Goal: Transaction & Acquisition: Subscribe to service/newsletter

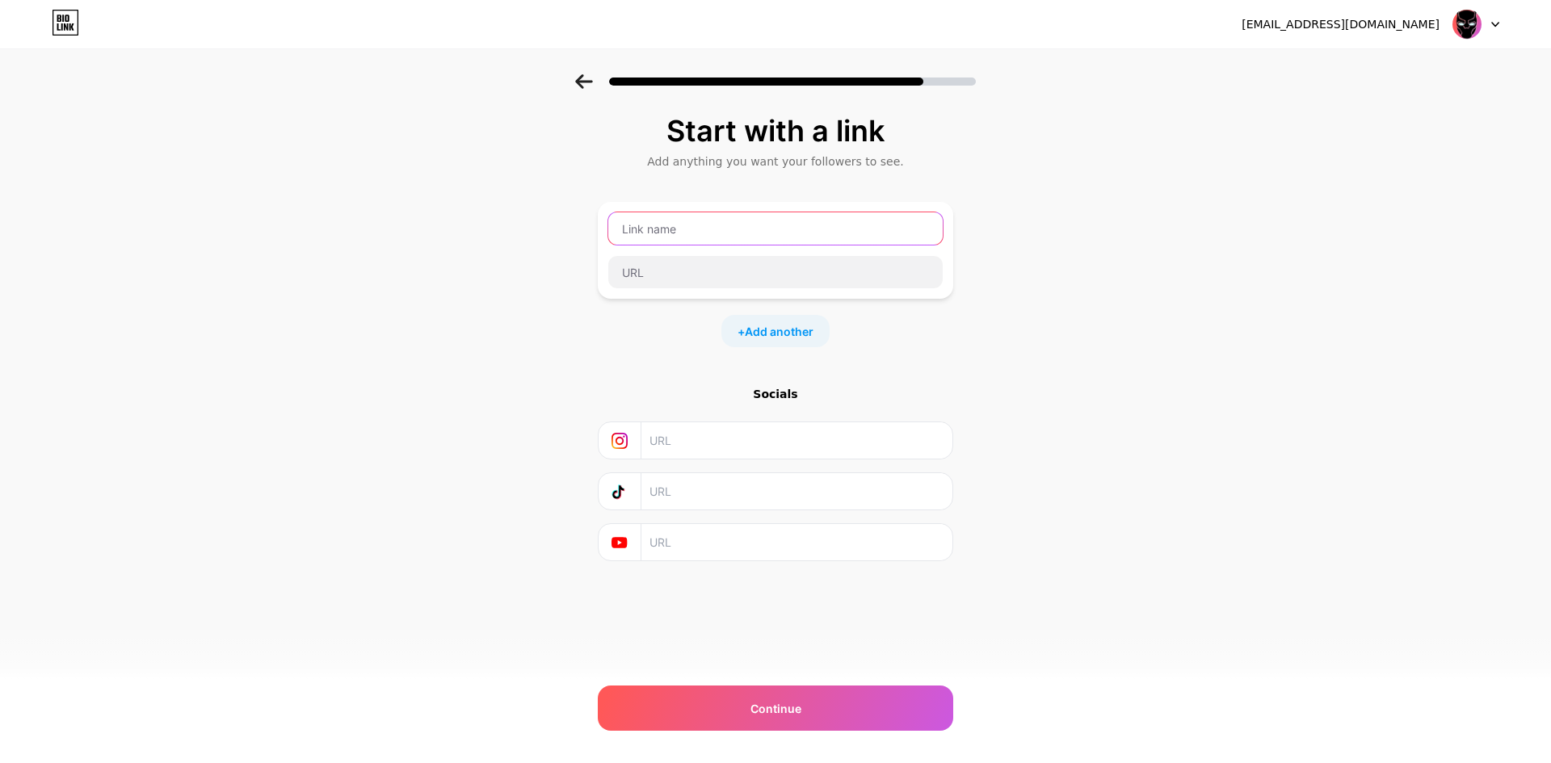
click at [661, 225] on input "text" at bounding box center [775, 228] width 334 height 32
click at [714, 244] on input "text" at bounding box center [775, 228] width 334 height 32
click at [710, 232] on input "text" at bounding box center [775, 228] width 334 height 32
type input "wakanda33"
click at [731, 274] on input "text" at bounding box center [775, 272] width 334 height 32
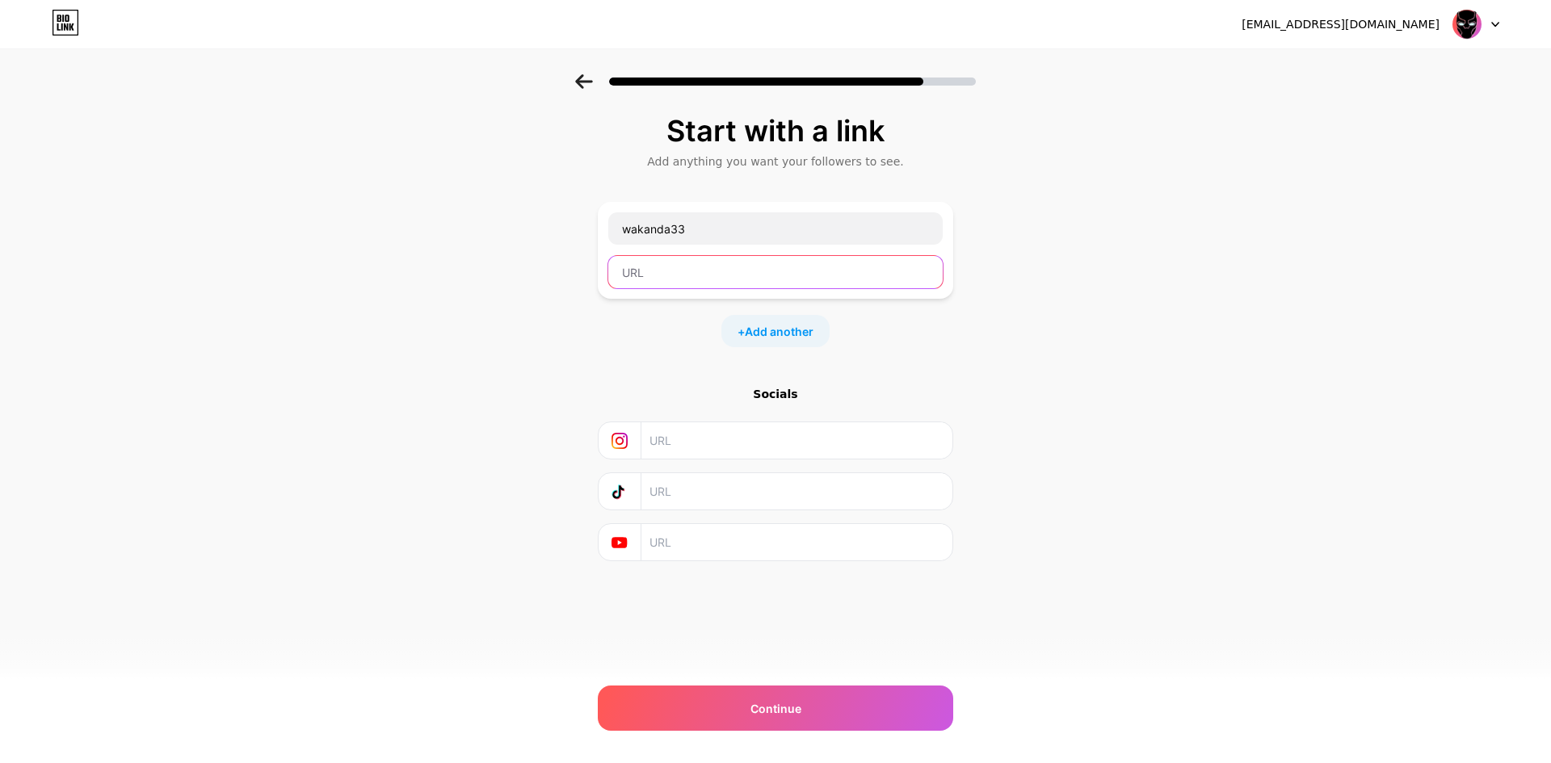
click at [731, 274] on input "text" at bounding box center [775, 272] width 334 height 32
paste input "[DOMAIN_NAME]"
type input "[DOMAIN_NAME]"
click at [803, 338] on span "Add another" at bounding box center [779, 331] width 69 height 17
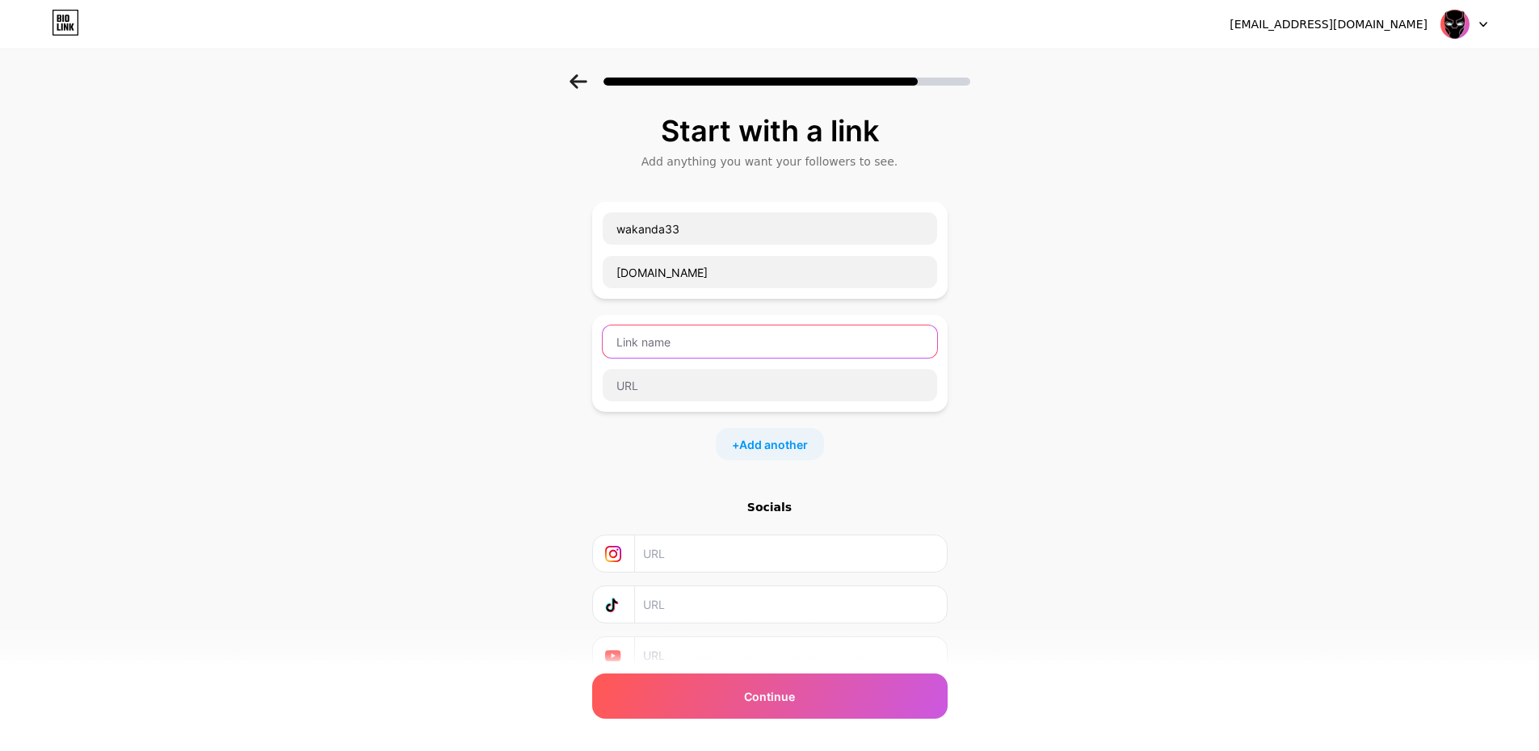
click at [703, 349] on input "text" at bounding box center [770, 341] width 334 height 32
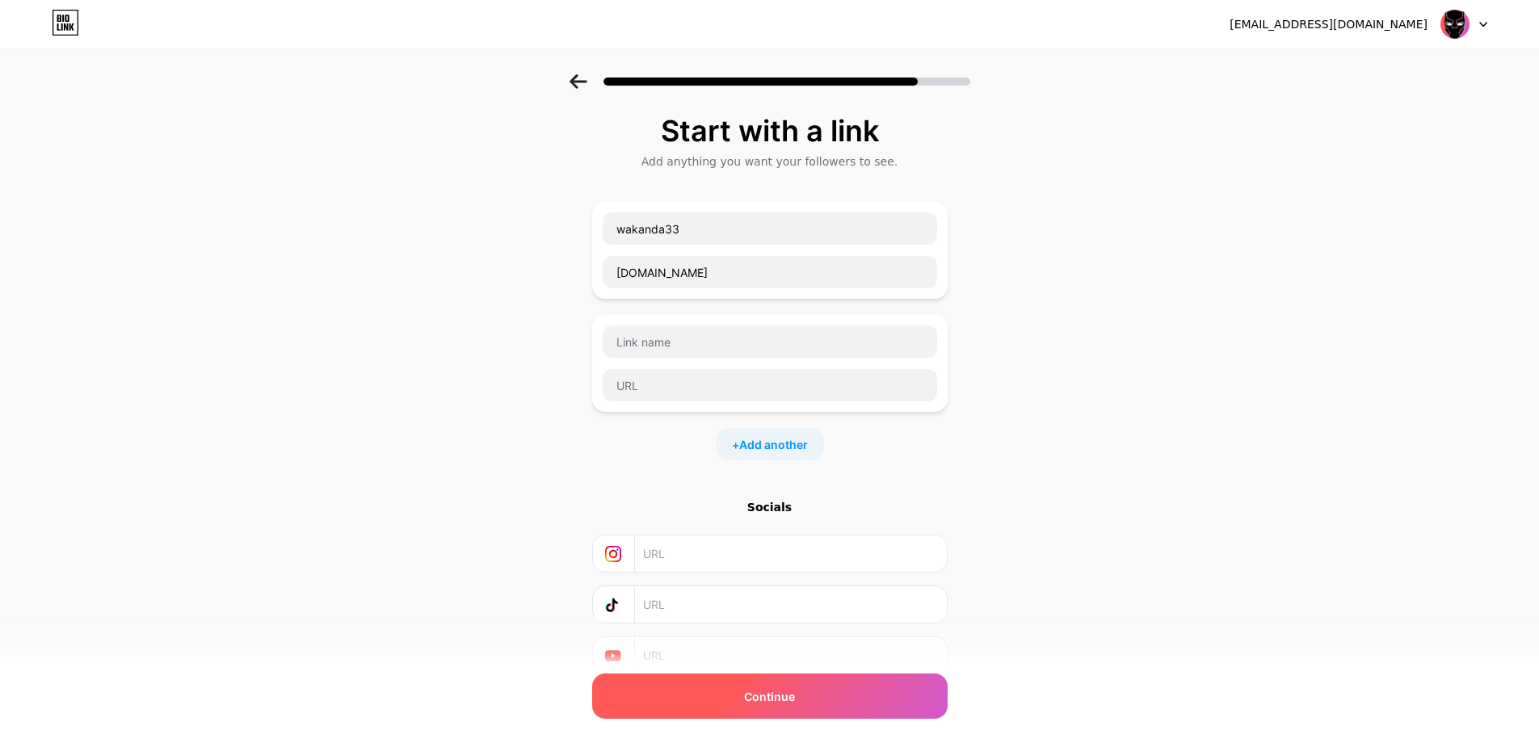
click at [742, 701] on div "Continue" at bounding box center [769, 696] width 355 height 45
drag, startPoint x: 594, startPoint y: 88, endPoint x: 584, endPoint y: 82, distance: 11.9
click at [584, 82] on div at bounding box center [769, 81] width 401 height 15
click at [584, 82] on icon at bounding box center [577, 81] width 17 height 15
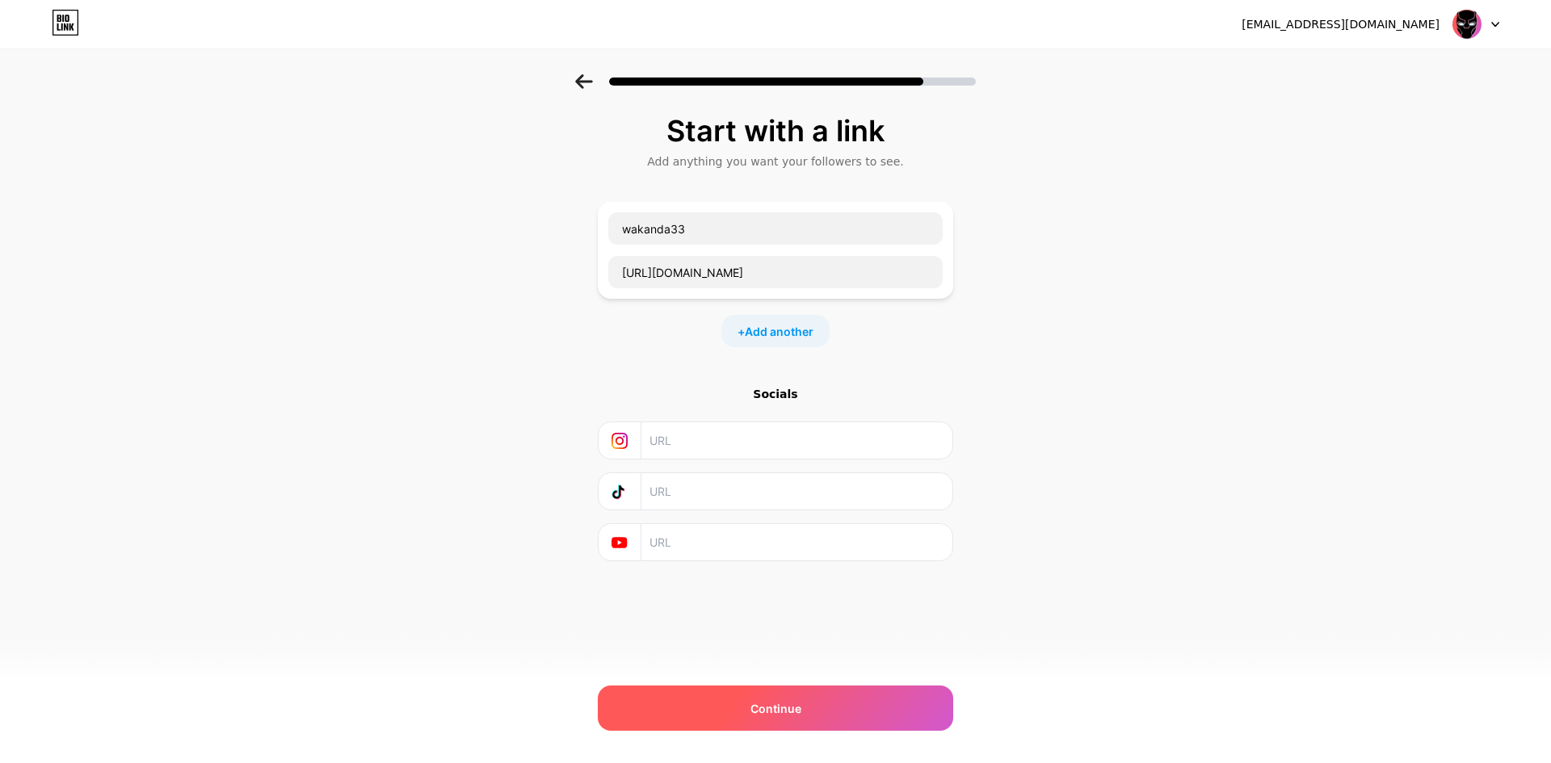
click at [859, 712] on div "Continue" at bounding box center [775, 708] width 355 height 45
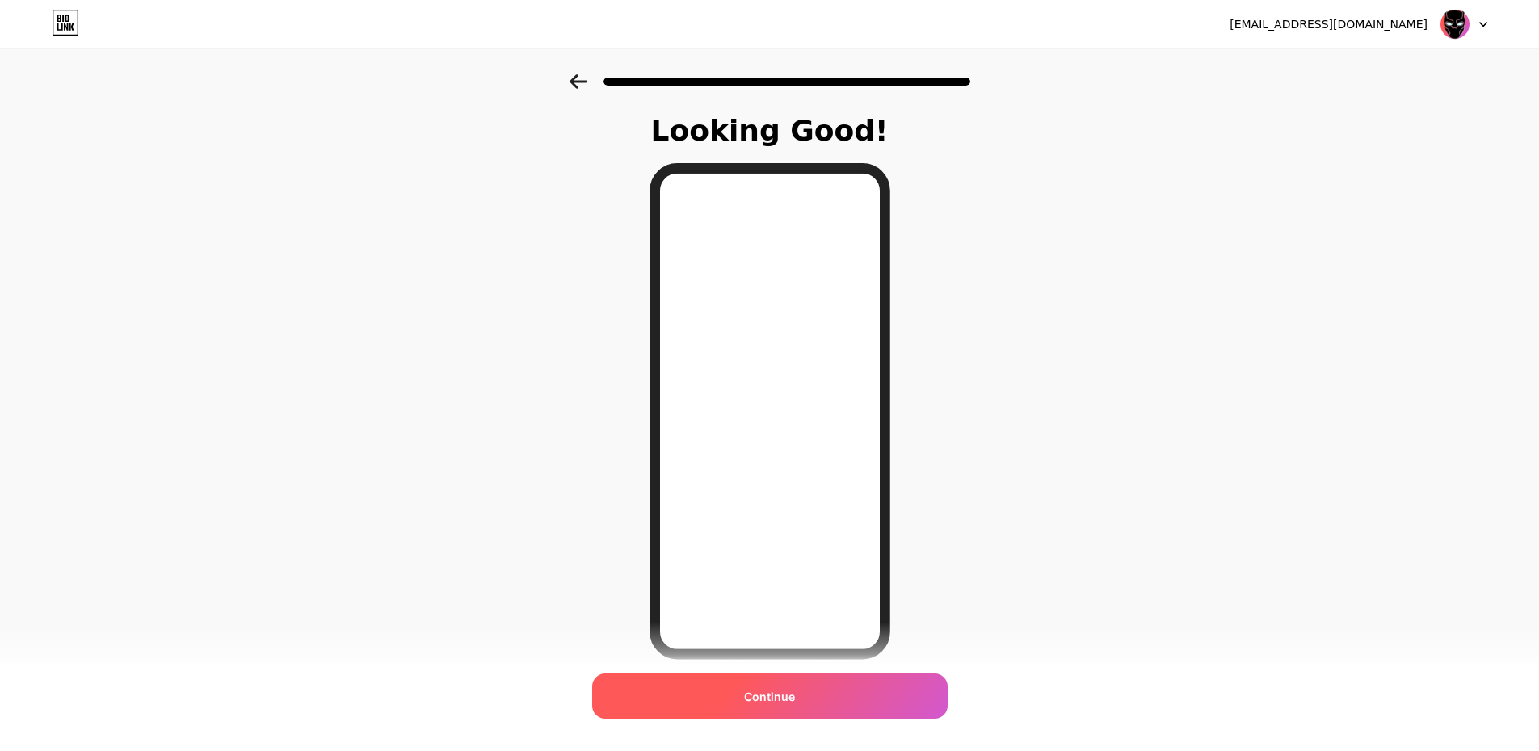
click at [775, 709] on div "Continue" at bounding box center [769, 696] width 355 height 45
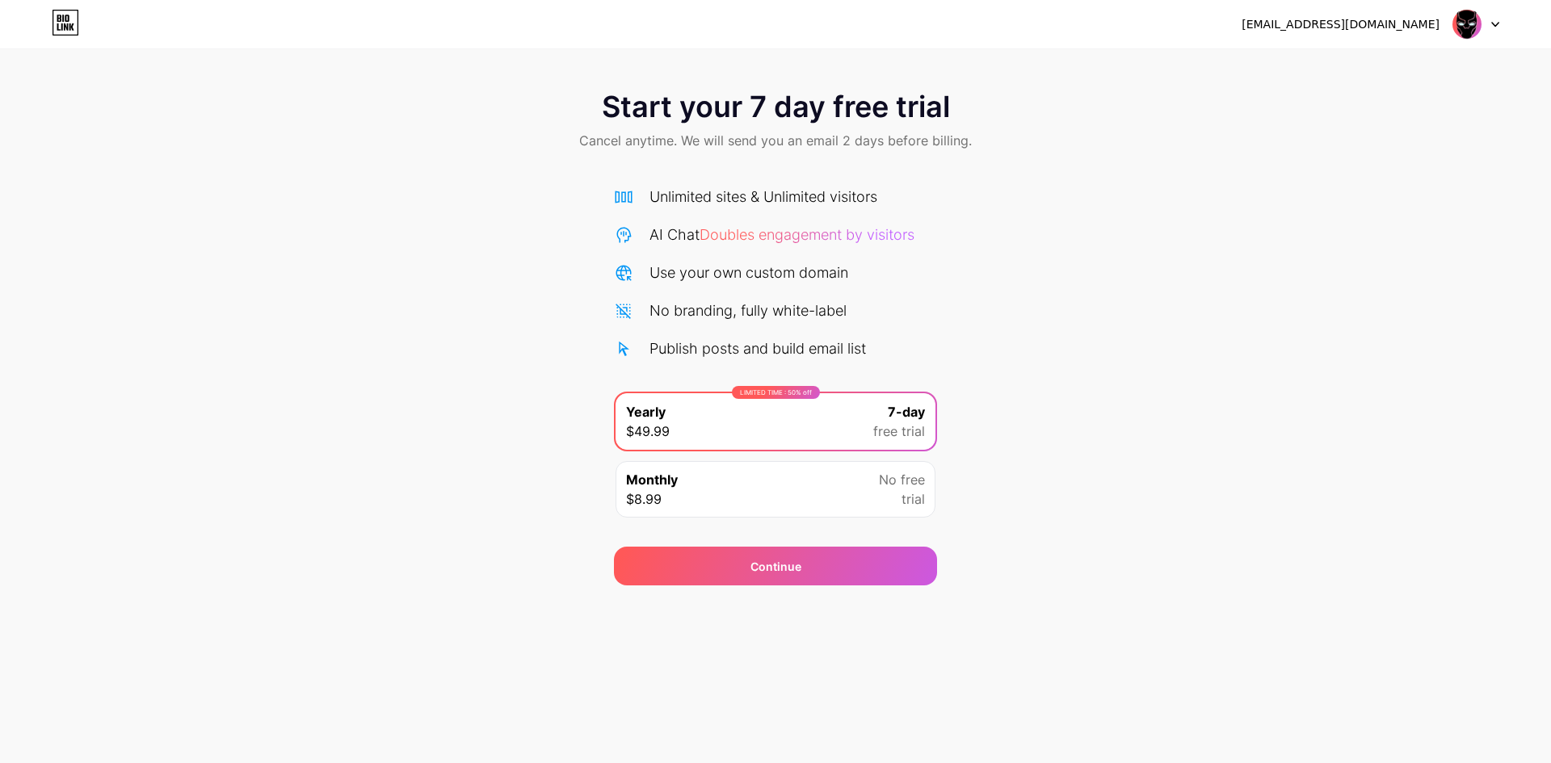
click at [738, 503] on div "Monthly $8.99 No free trial" at bounding box center [775, 489] width 320 height 57
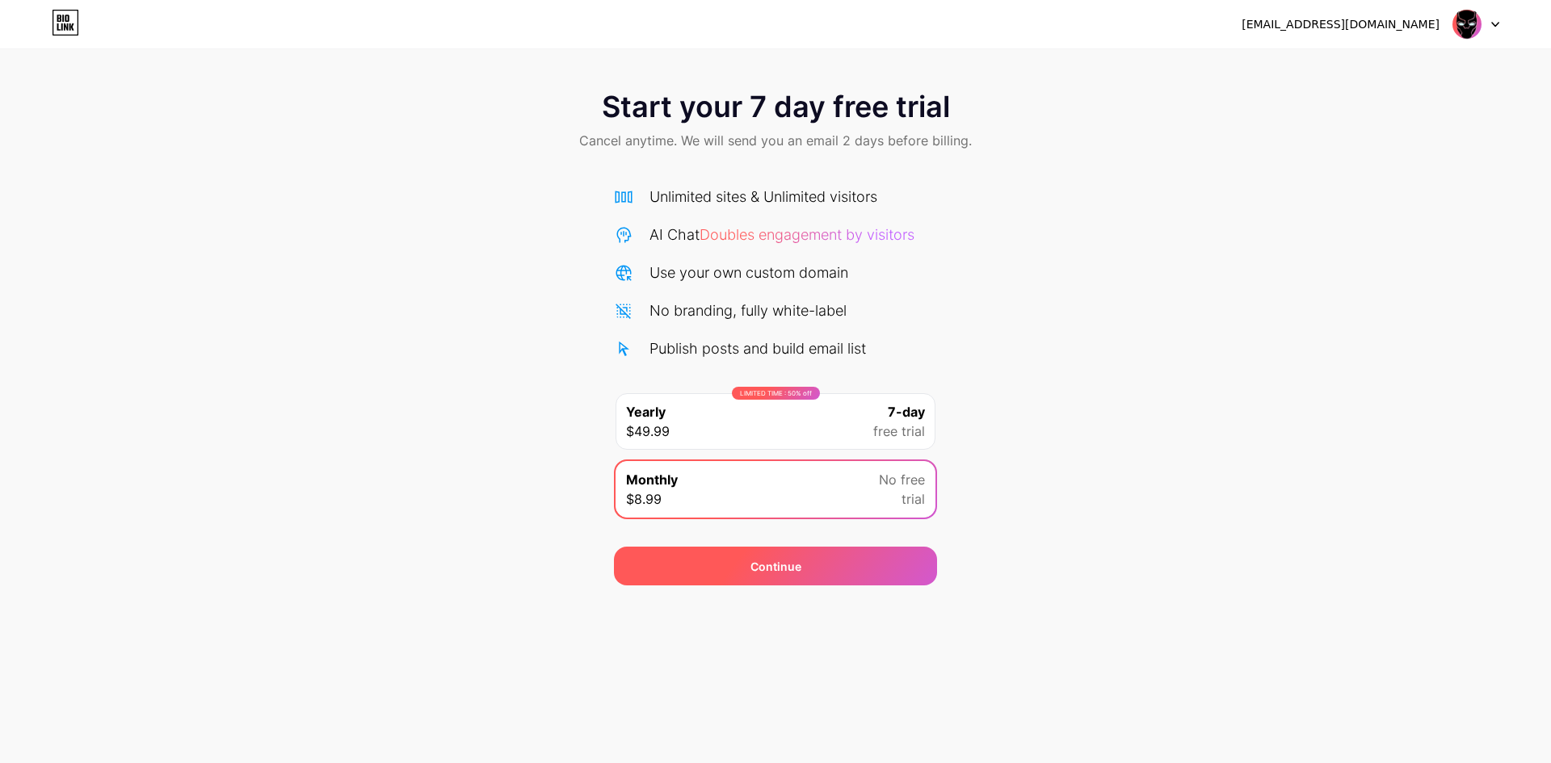
click at [737, 565] on div "Continue" at bounding box center [775, 566] width 323 height 39
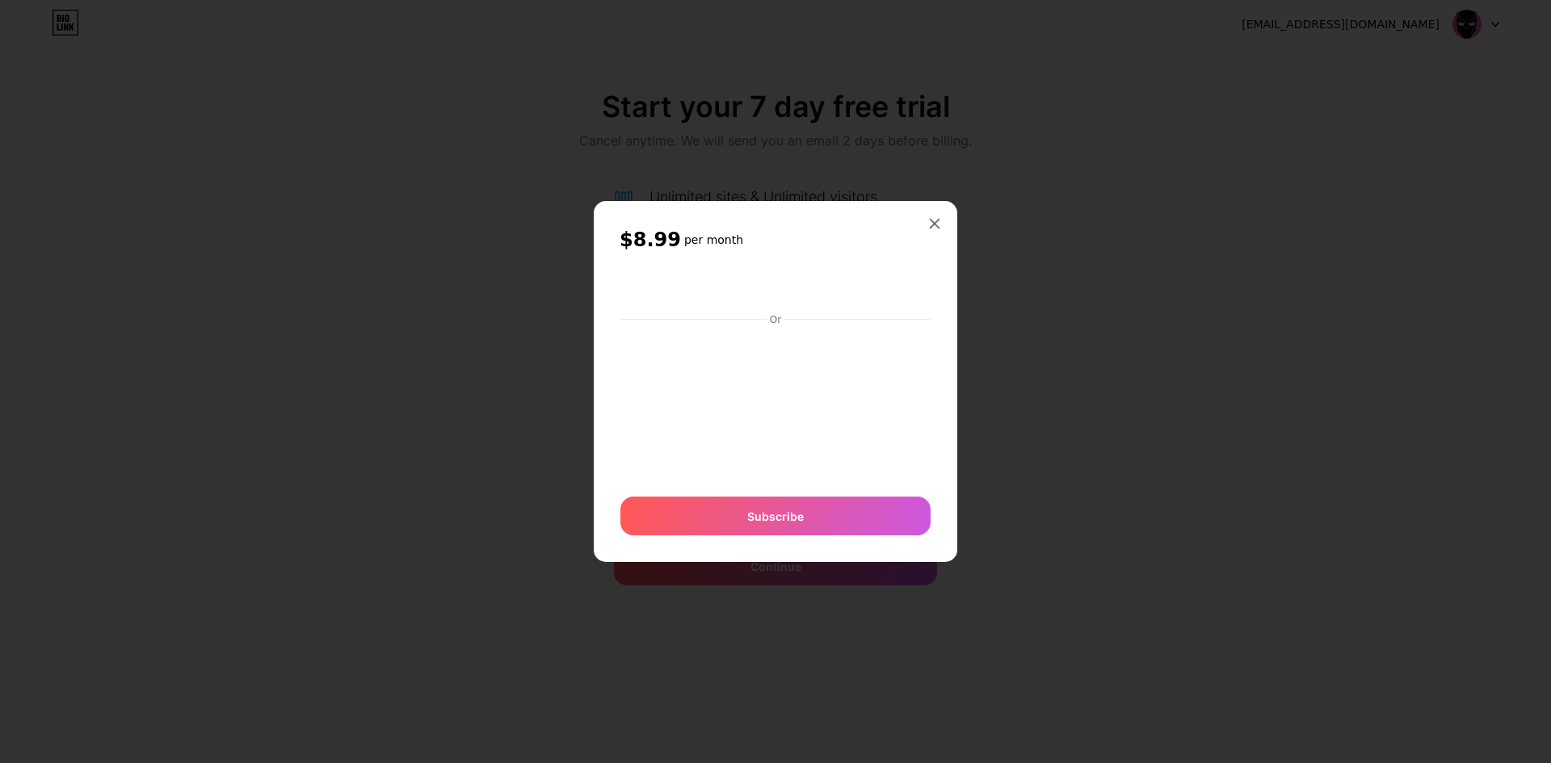
click at [940, 208] on div "$8.99 per month Or Subscribe" at bounding box center [775, 381] width 363 height 361
click at [940, 210] on div "$8.99 per month Or Subscribe" at bounding box center [775, 381] width 363 height 361
click at [939, 214] on div at bounding box center [934, 223] width 29 height 29
